Goal: Task Accomplishment & Management: Use online tool/utility

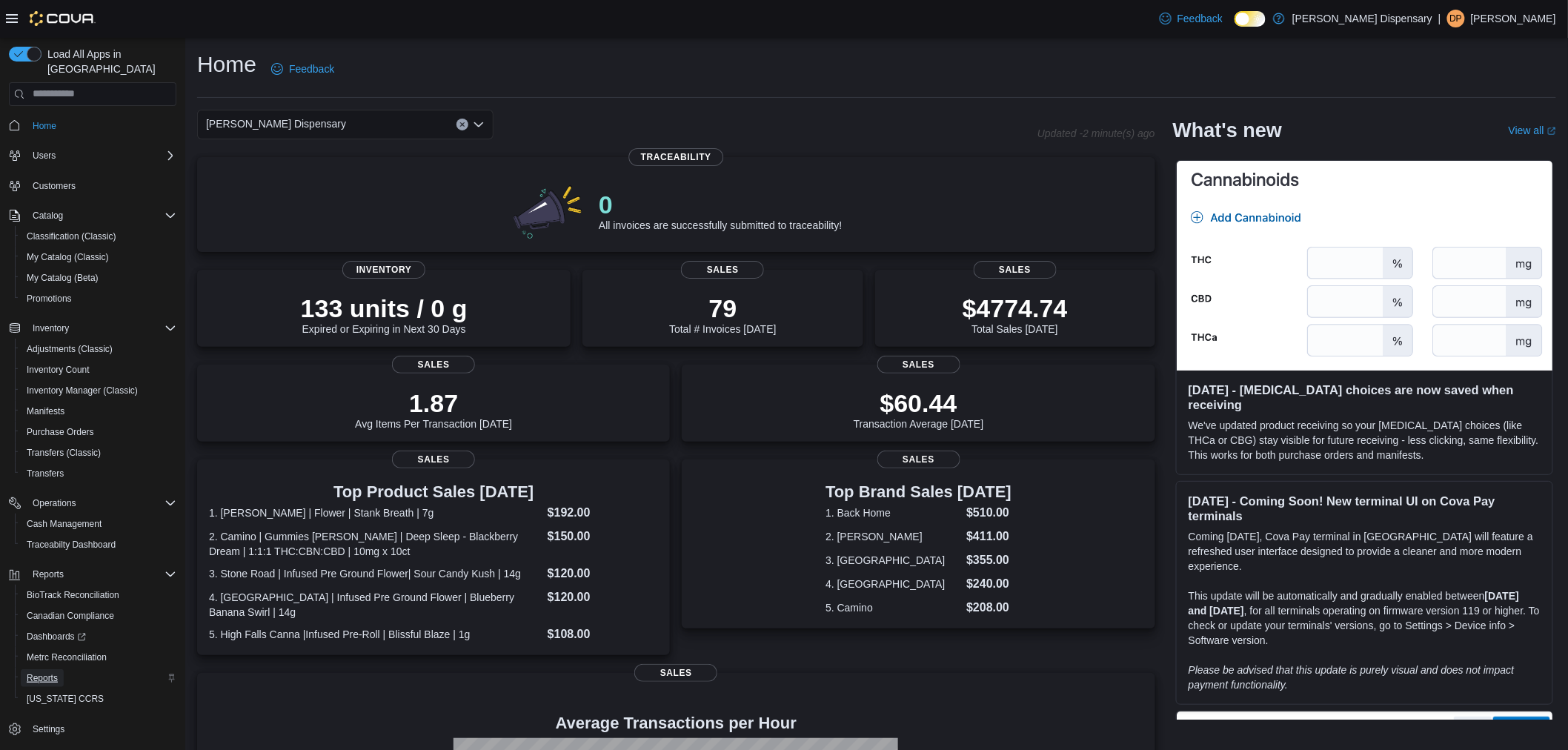
click at [47, 672] on span "Reports" at bounding box center [42, 677] width 31 height 12
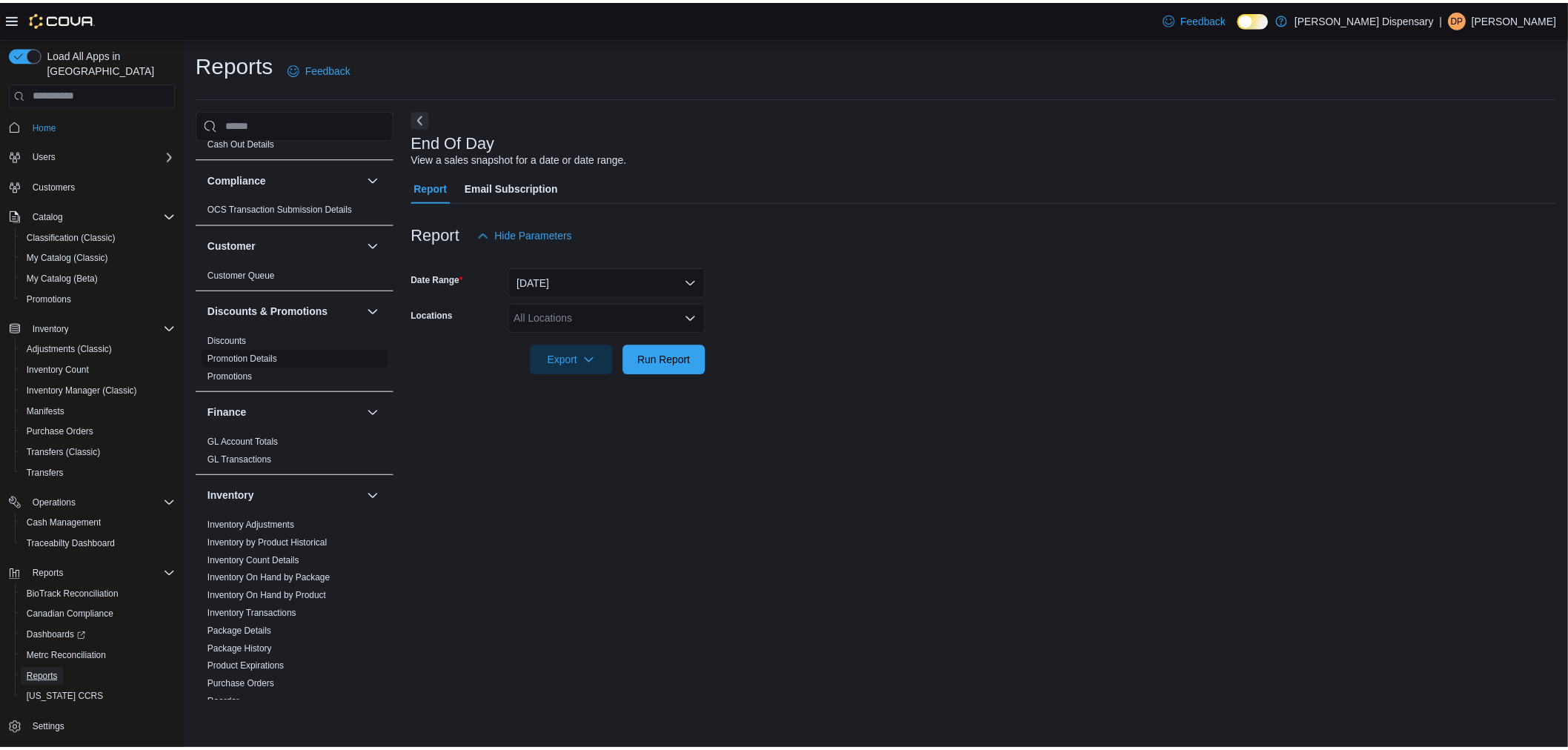
scroll to position [247, 0]
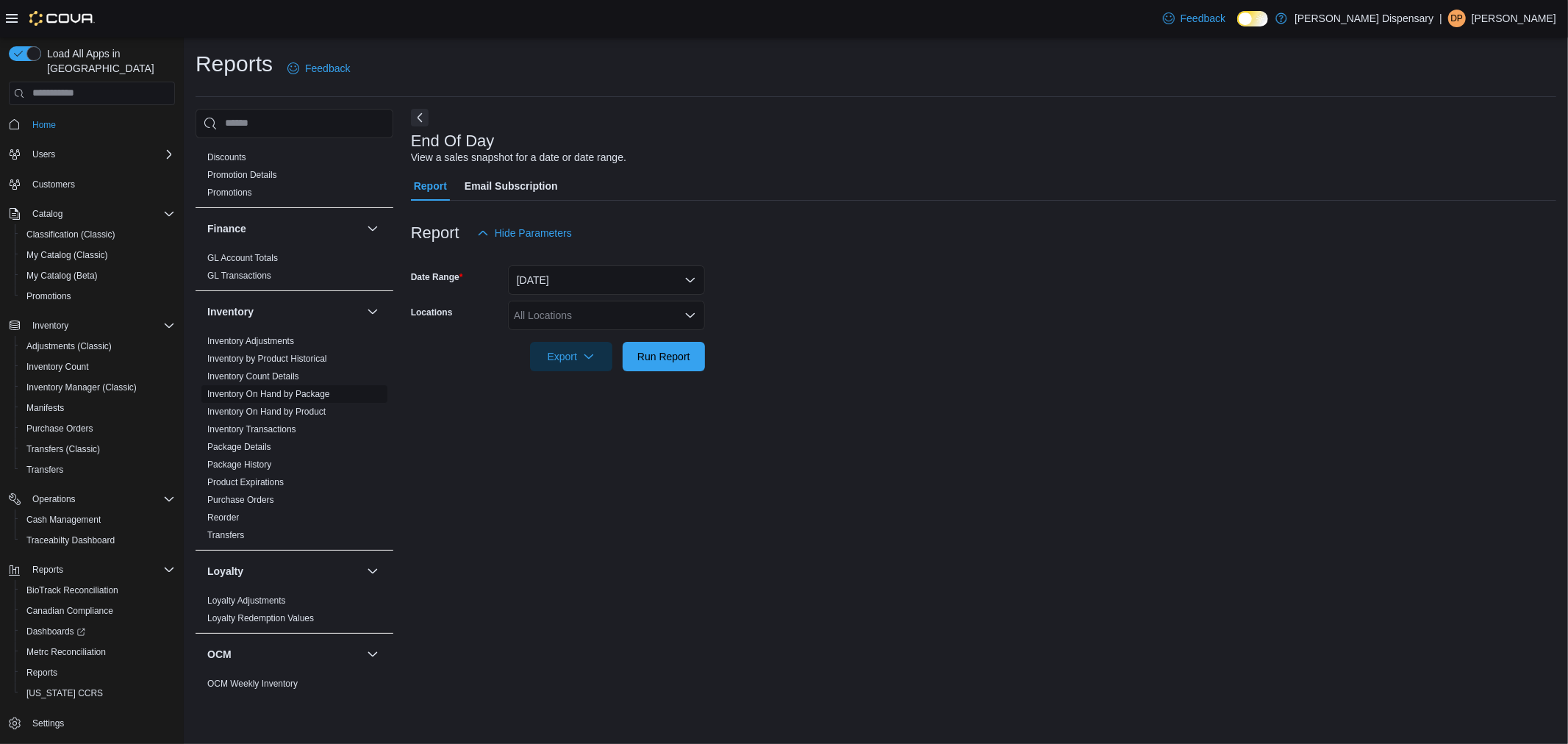
click at [310, 393] on link "Inventory On Hand by Package" at bounding box center [269, 393] width 122 height 10
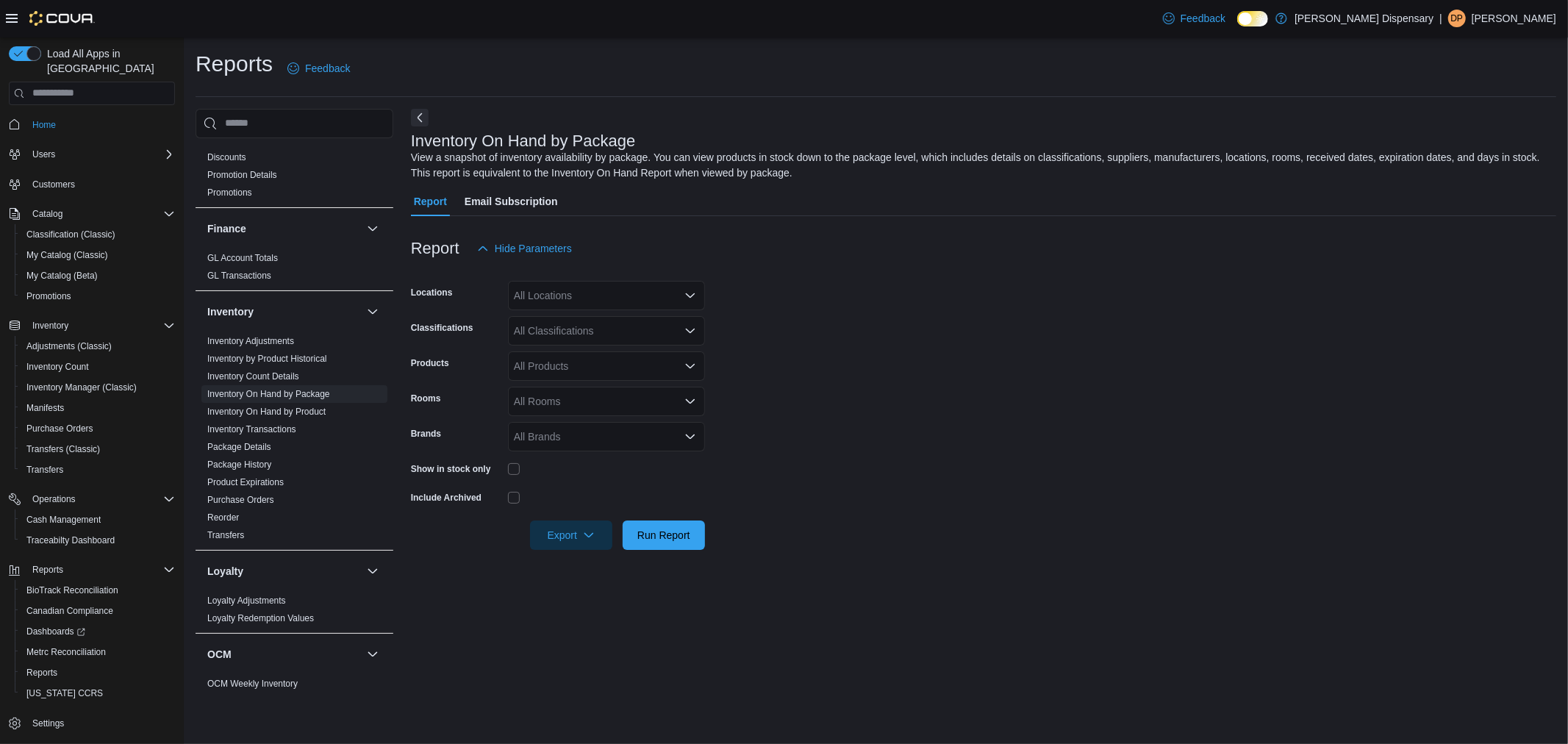
click at [594, 299] on div "All Locations" at bounding box center [606, 295] width 197 height 29
click at [592, 341] on span "[STREET_ADDRESS]" at bounding box center [590, 341] width 101 height 15
click at [669, 547] on span "Run Report" at bounding box center [664, 534] width 64 height 29
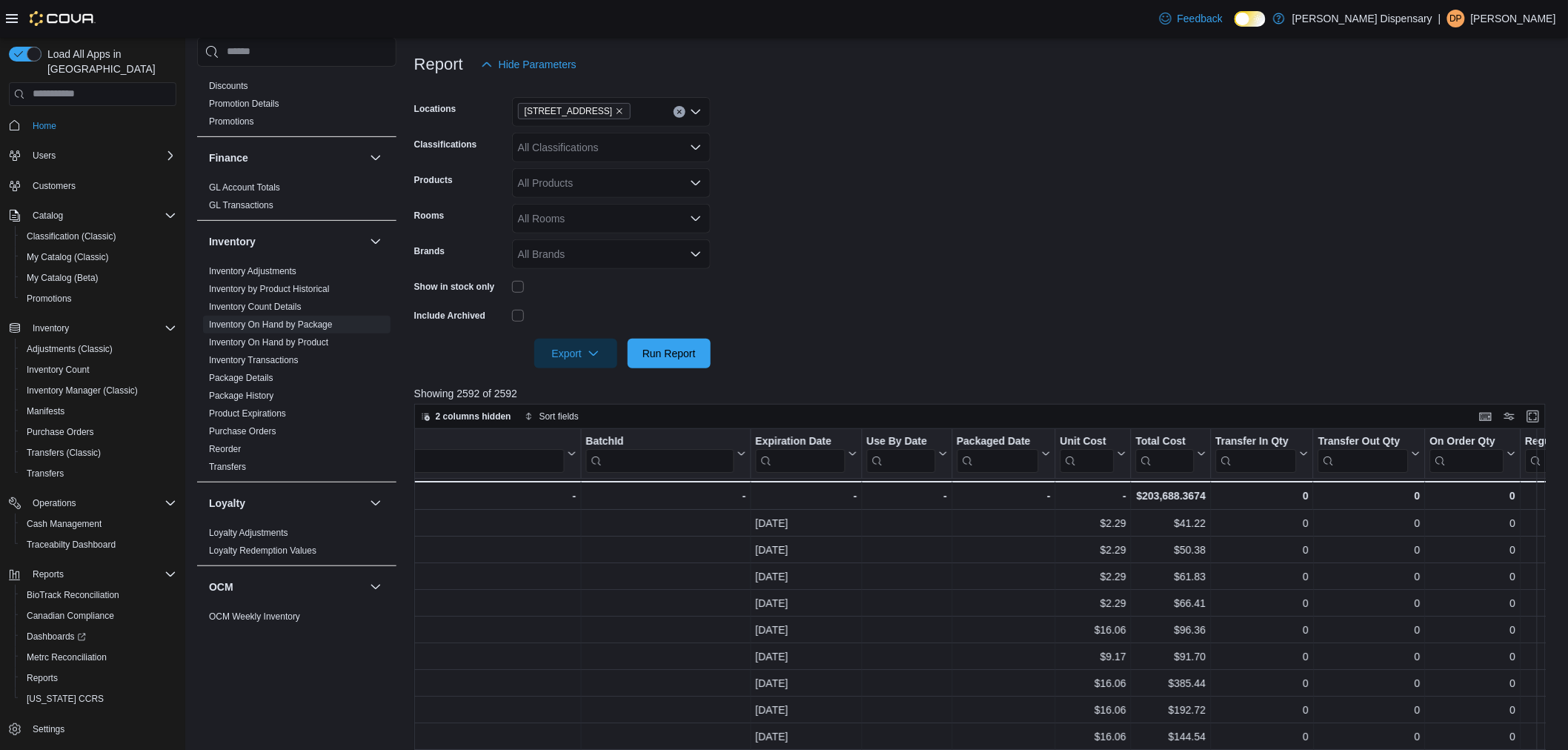
scroll to position [164, 0]
